Goal: Task Accomplishment & Management: Manage account settings

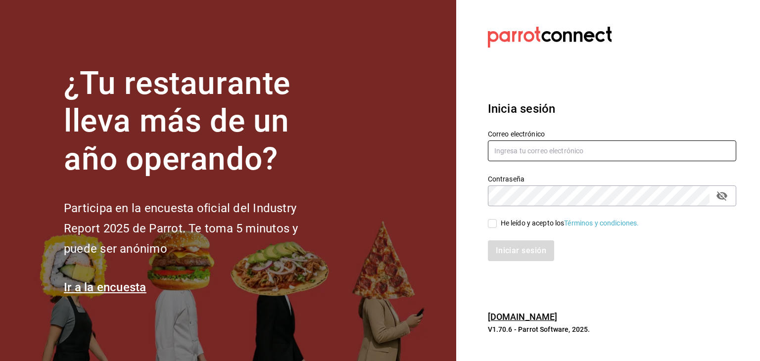
click at [508, 141] on input "text" at bounding box center [612, 151] width 249 height 21
click at [510, 144] on input "text" at bounding box center [612, 151] width 249 height 21
drag, startPoint x: 582, startPoint y: 153, endPoint x: 400, endPoint y: 154, distance: 181.7
click at [402, 155] on div "¿Tu restaurante lleva más de un año operando? Participa en la encuesta oficial …" at bounding box center [380, 180] width 760 height 361
click at [631, 145] on input "brenda velz" at bounding box center [612, 151] width 249 height 21
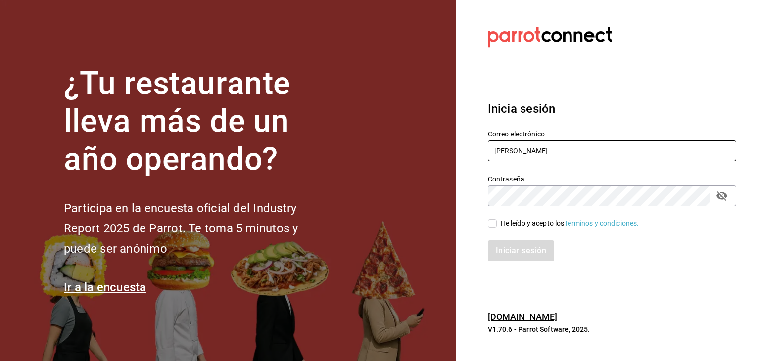
drag, startPoint x: 609, startPoint y: 146, endPoint x: 424, endPoint y: 140, distance: 184.7
click at [424, 140] on div "¿Tu restaurante lleva más de un año operando? Participa en la encuesta oficial …" at bounding box center [380, 180] width 760 height 361
paste input "velaz85@gmail.com"
type input "[EMAIL_ADDRESS][DOMAIN_NAME]"
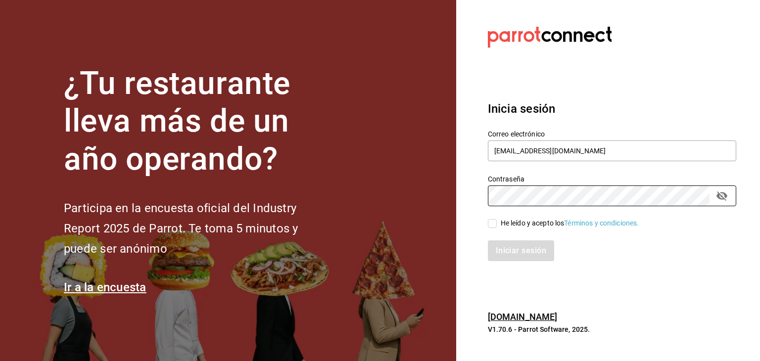
click at [491, 228] on input "He leído y acepto los Términos y condiciones." at bounding box center [492, 223] width 9 height 9
checkbox input "true"
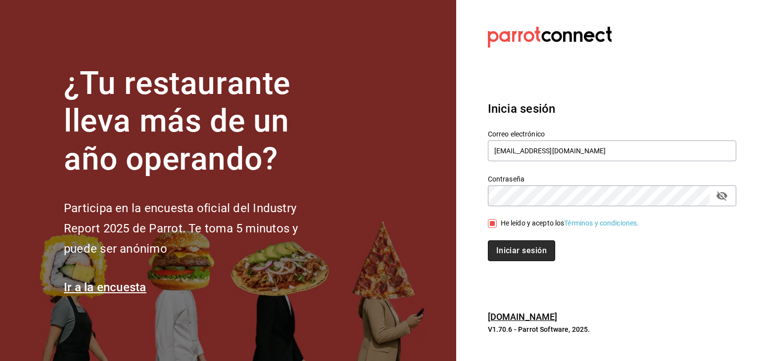
click at [519, 242] on button "Iniciar sesión" at bounding box center [521, 251] width 67 height 21
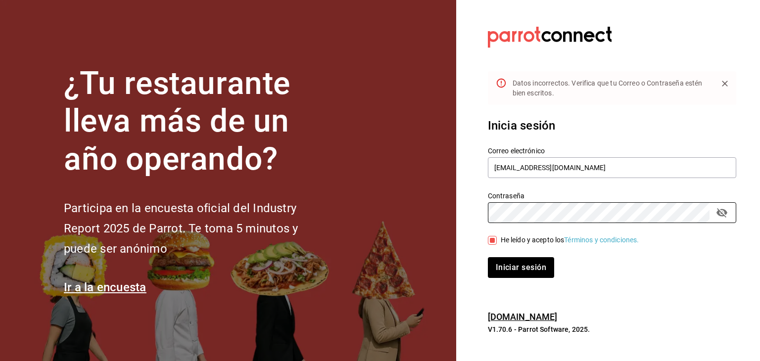
click at [488, 257] on button "Iniciar sesión" at bounding box center [521, 267] width 66 height 21
click at [729, 216] on button "passwordField" at bounding box center [722, 212] width 17 height 17
click at [434, 216] on div "¿Tu restaurante lleva más de un año operando? Participa en la encuesta oficial …" at bounding box center [380, 180] width 760 height 361
click at [488, 257] on button "Iniciar sesión" at bounding box center [521, 267] width 66 height 21
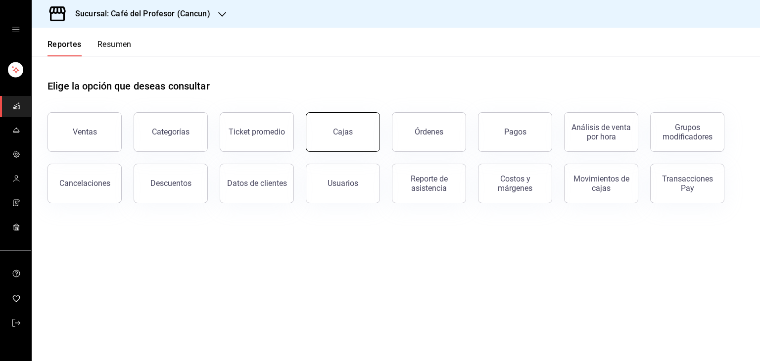
click at [325, 140] on link "Cajas" at bounding box center [343, 132] width 74 height 40
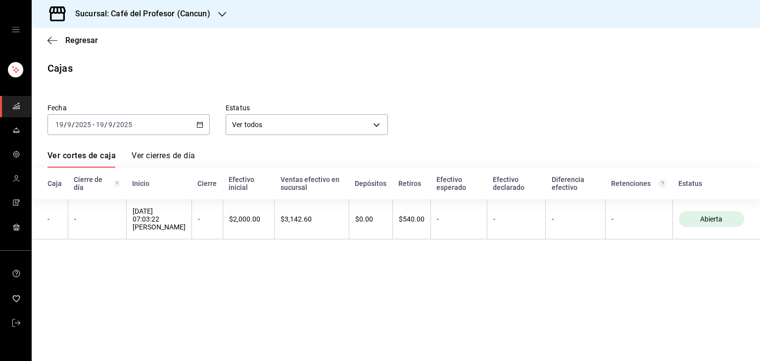
click at [202, 127] on \(Stroke\) "button" at bounding box center [200, 124] width 6 height 5
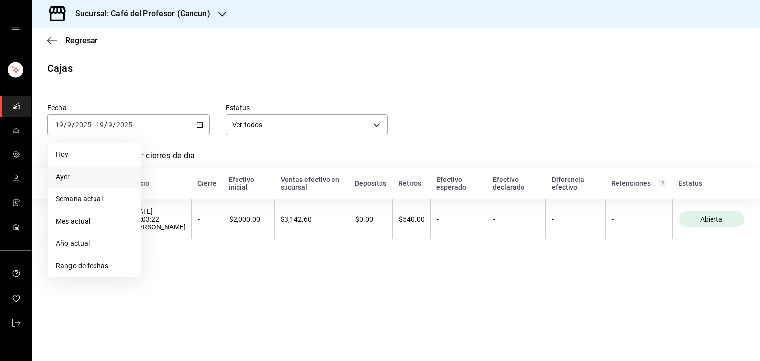
click at [83, 180] on span "Ayer" at bounding box center [94, 177] width 77 height 10
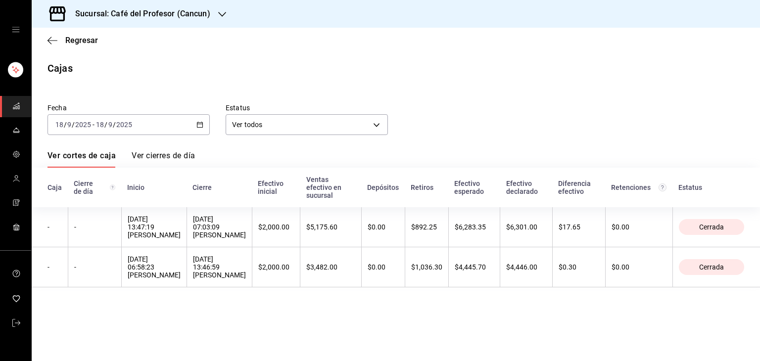
click at [145, 16] on h3 "Sucursal: Café del Profesor (Cancun)" at bounding box center [138, 14] width 143 height 12
click at [320, 47] on div at bounding box center [380, 180] width 760 height 361
click at [202, 10] on h3 "Sucursal: Café del Profesor (Cancun)" at bounding box center [138, 14] width 143 height 12
click at [108, 69] on span "Café del Profesor (Acanceh)" at bounding box center [84, 65] width 88 height 10
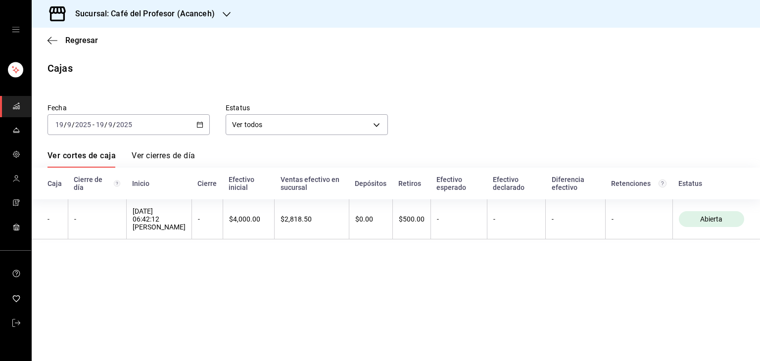
click at [174, 119] on div "[DATE] [DATE] - [DATE] [DATE]" at bounding box center [129, 124] width 162 height 21
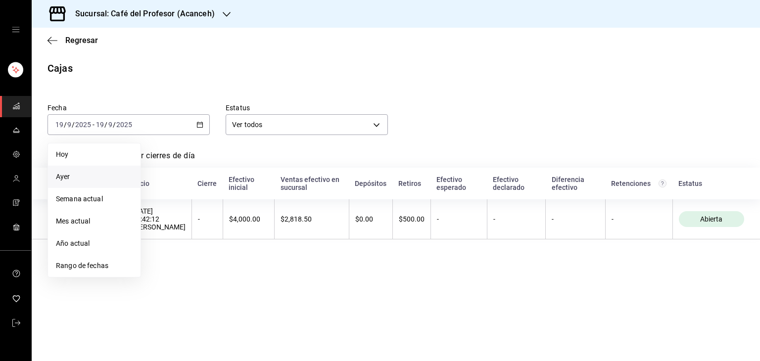
click at [57, 179] on span "Ayer" at bounding box center [94, 177] width 77 height 10
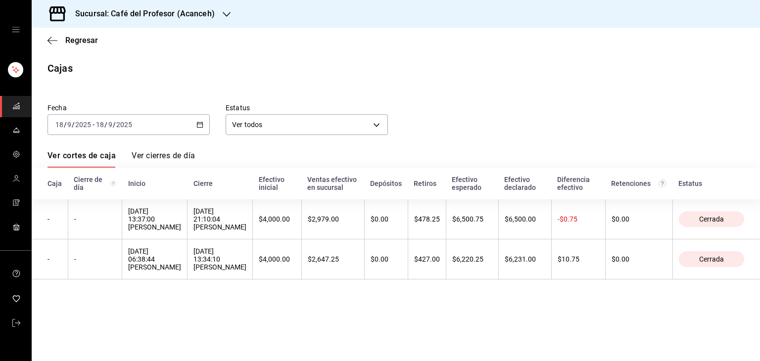
click at [192, 14] on h3 "Sucursal: Café del Profesor (Acanceh)" at bounding box center [141, 14] width 148 height 12
click at [120, 50] on div "Café del Profesor ([GEOGRAPHIC_DATA])" at bounding box center [106, 43] width 149 height 22
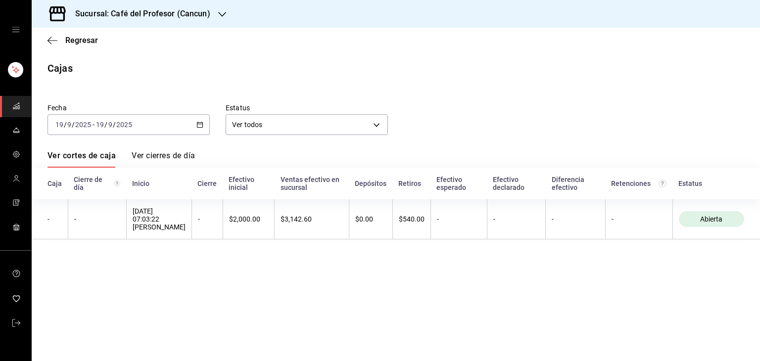
click at [196, 123] on div "[DATE] [DATE] - [DATE] [DATE]" at bounding box center [129, 124] width 162 height 21
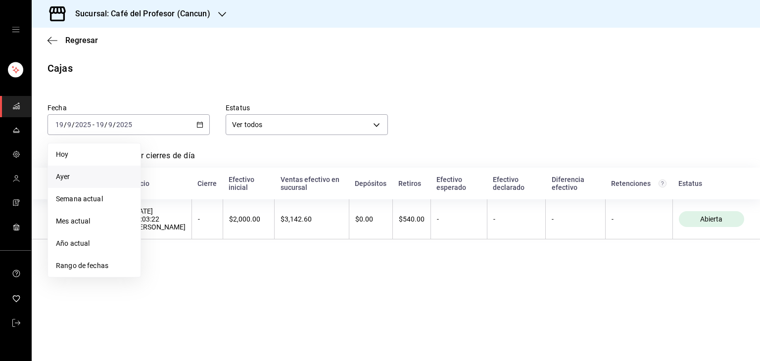
click at [94, 181] on span "Ayer" at bounding box center [94, 177] width 77 height 10
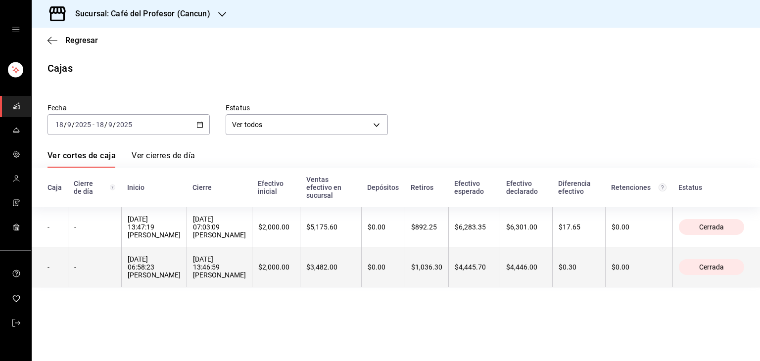
click at [469, 257] on th "$4,445.70" at bounding box center [473, 268] width 51 height 40
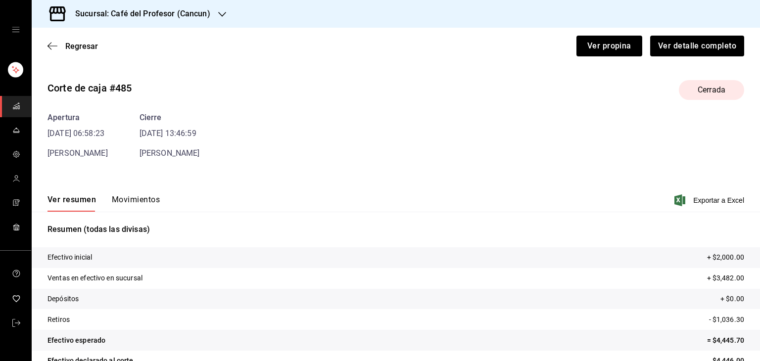
scroll to position [43, 0]
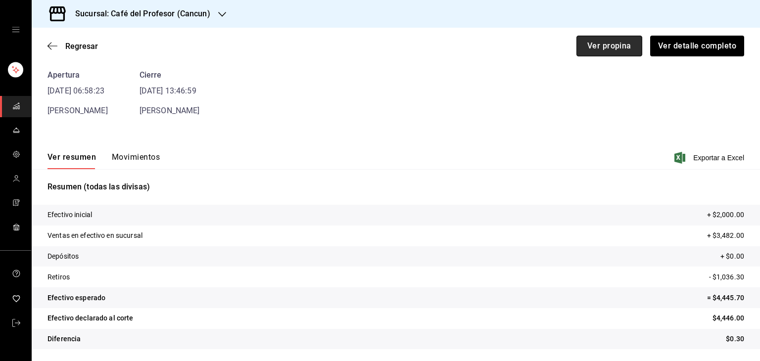
click at [613, 41] on button "Ver propina" at bounding box center [610, 46] width 66 height 21
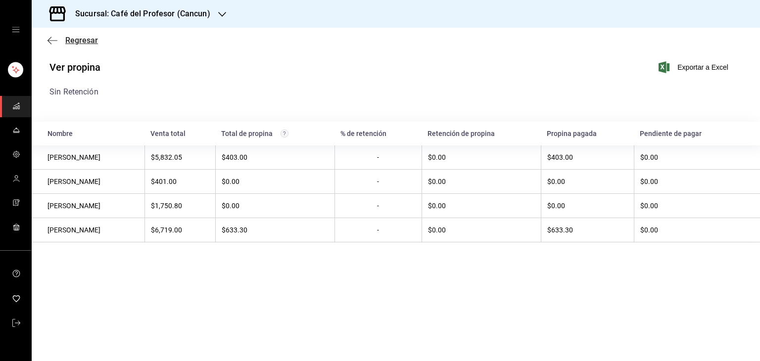
click at [82, 41] on span "Regresar" at bounding box center [81, 40] width 33 height 9
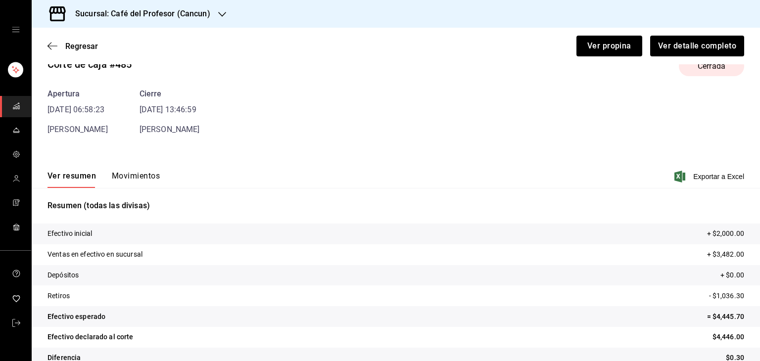
scroll to position [43, 0]
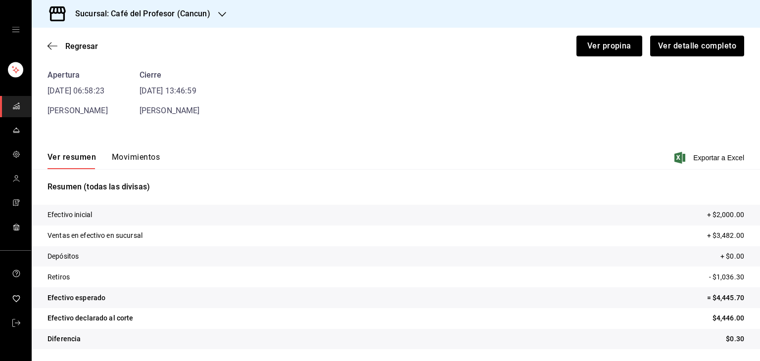
click at [119, 153] on button "Movimientos" at bounding box center [136, 160] width 48 height 17
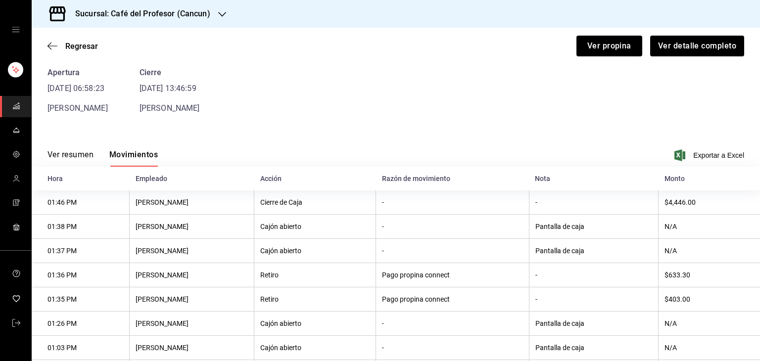
scroll to position [99, 0]
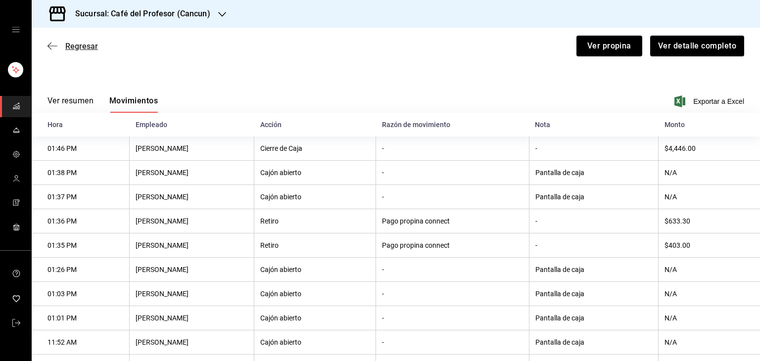
click at [77, 44] on span "Regresar" at bounding box center [81, 46] width 33 height 9
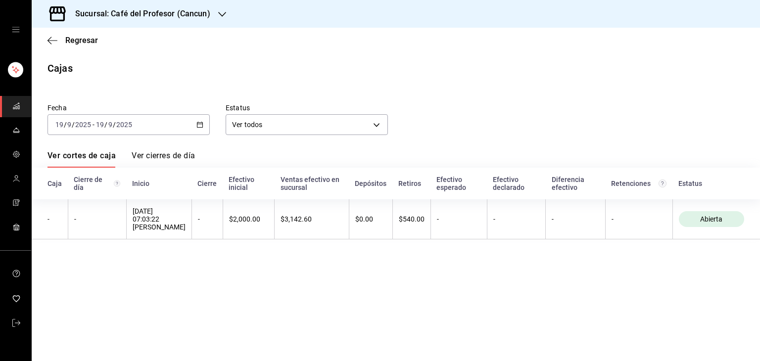
click at [200, 123] on icon "button" at bounding box center [200, 124] width 7 height 7
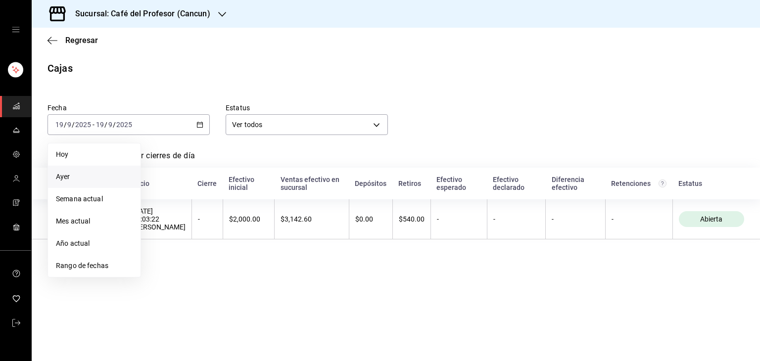
click at [66, 187] on li "Ayer" at bounding box center [94, 177] width 93 height 22
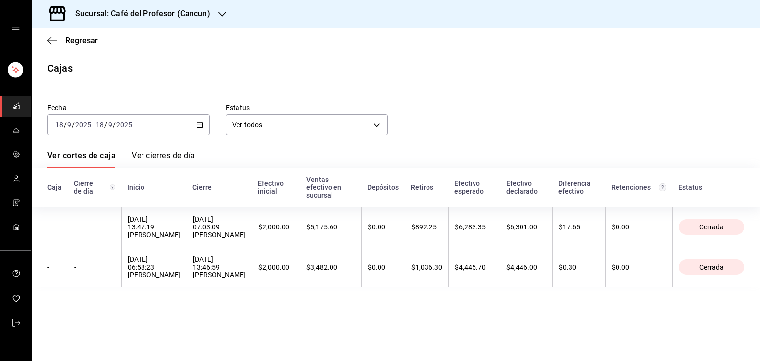
click at [174, 223] on div "[DATE] 13:47:19 [PERSON_NAME]" at bounding box center [154, 227] width 53 height 24
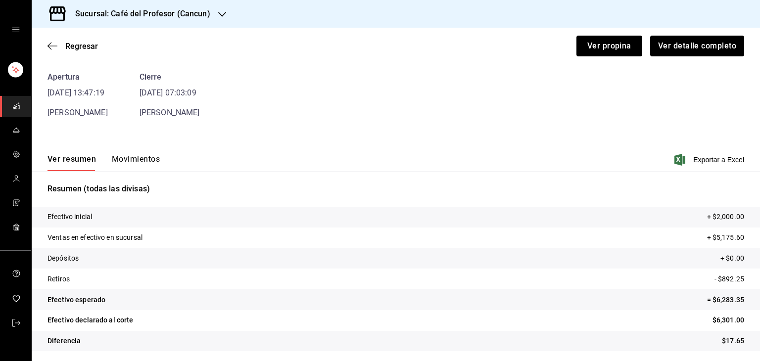
scroll to position [43, 0]
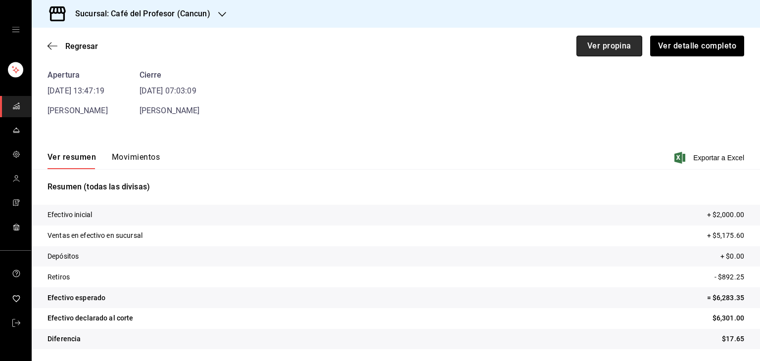
click at [610, 52] on button "Ver propina" at bounding box center [610, 46] width 66 height 21
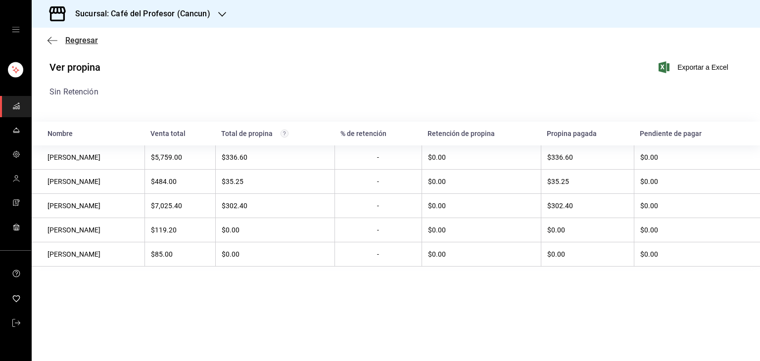
click at [82, 44] on span "Regresar" at bounding box center [81, 40] width 33 height 9
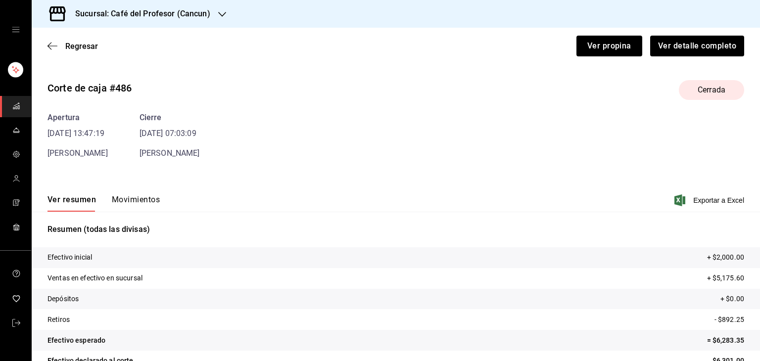
click at [130, 202] on button "Movimientos" at bounding box center [136, 203] width 48 height 17
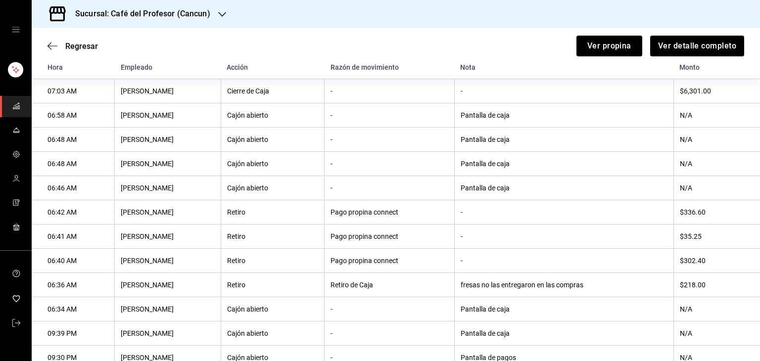
scroll to position [198, 0]
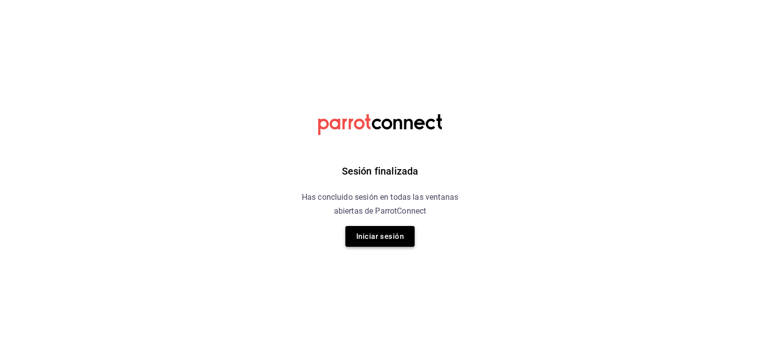
click at [392, 236] on button "Iniciar sesión" at bounding box center [380, 236] width 69 height 21
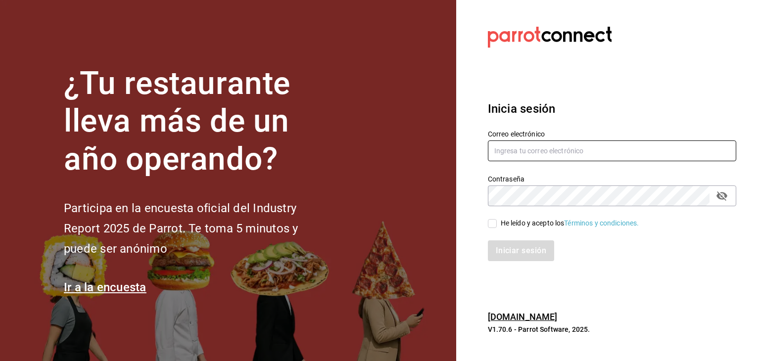
click at [499, 151] on input "text" at bounding box center [612, 151] width 249 height 21
click at [492, 224] on input "He leído y acepto los Términos y condiciones." at bounding box center [492, 223] width 9 height 9
checkbox input "true"
click at [504, 155] on input "text" at bounding box center [612, 151] width 249 height 21
drag, startPoint x: 483, startPoint y: 151, endPoint x: 412, endPoint y: 146, distance: 71.5
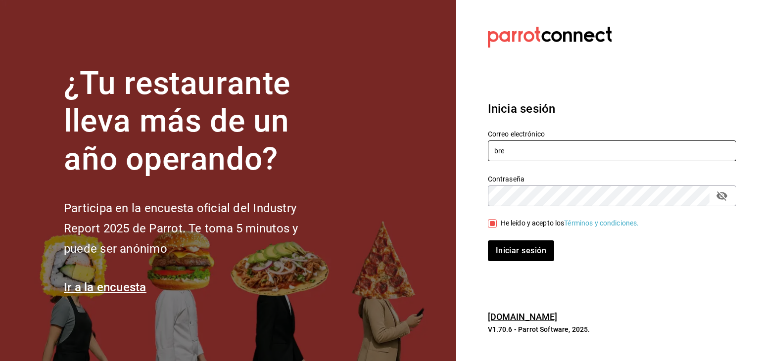
click at [414, 147] on div "¿Tu restaurante lleva más de un año operando? Participa en la encuesta oficial …" at bounding box center [380, 180] width 760 height 361
paste input "[EMAIL_ADDRESS][DOMAIN_NAME]"
type input "[EMAIL_ADDRESS][DOMAIN_NAME]"
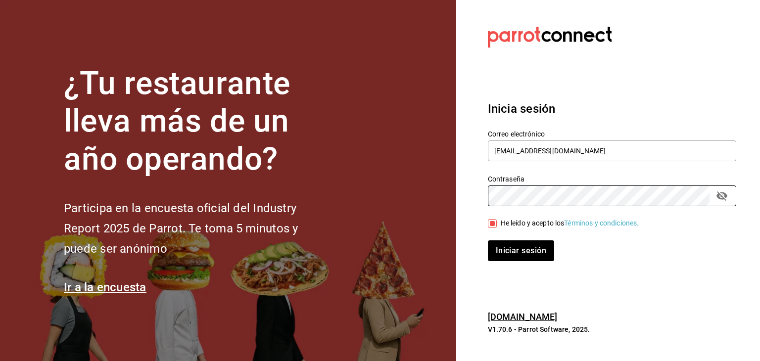
click at [488, 241] on button "Iniciar sesión" at bounding box center [521, 251] width 66 height 21
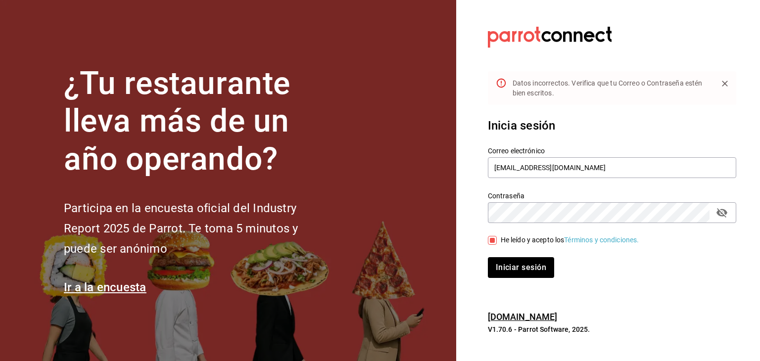
click at [720, 211] on icon "passwordField" at bounding box center [722, 213] width 12 height 12
click at [517, 266] on button "Iniciar sesión" at bounding box center [521, 267] width 67 height 21
click at [491, 166] on input "[EMAIL_ADDRESS][DOMAIN_NAME]" at bounding box center [612, 167] width 249 height 21
click at [543, 271] on button "Iniciar sesión" at bounding box center [521, 267] width 67 height 21
click at [488, 257] on button "Iniciar sesión" at bounding box center [521, 267] width 66 height 21
